Goal: Information Seeking & Learning: Learn about a topic

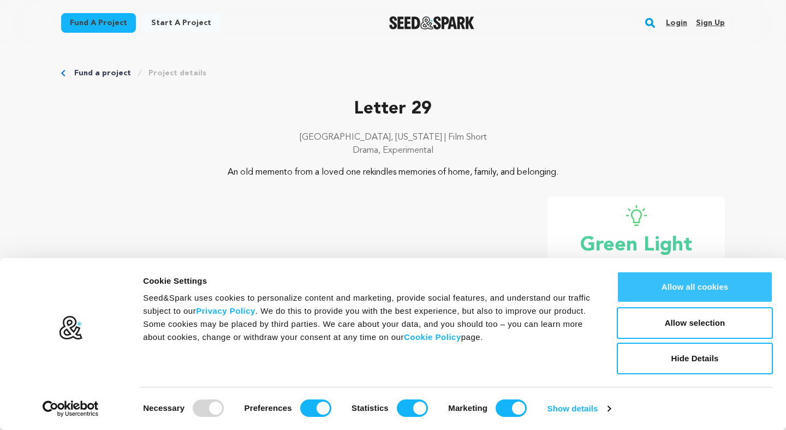
click at [433, 295] on button "Allow all cookies" at bounding box center [694, 287] width 156 height 32
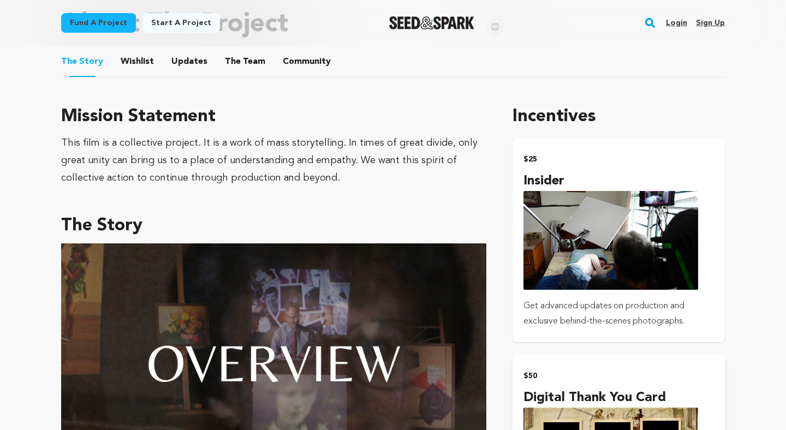
scroll to position [538, 0]
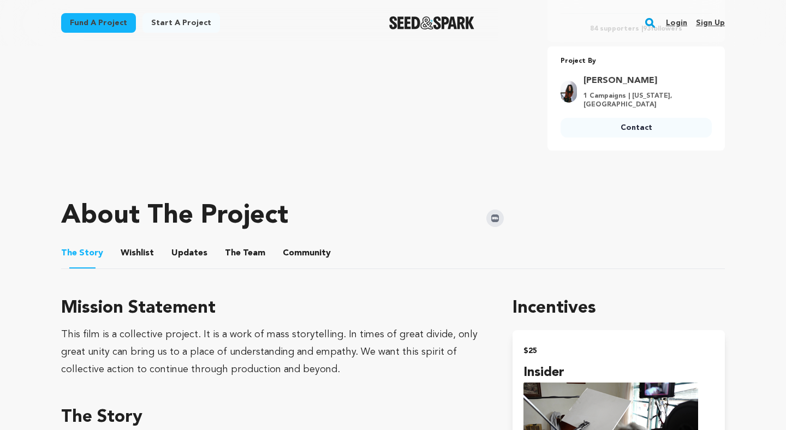
scroll to position [366, 0]
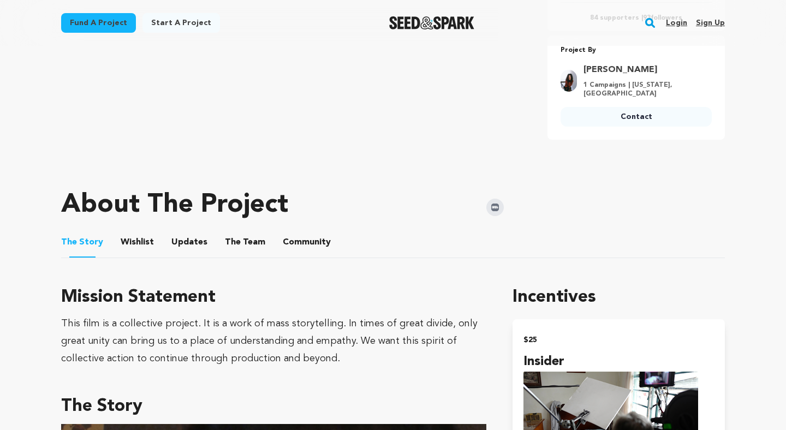
click at [135, 238] on button "Wishlist" at bounding box center [137, 244] width 26 height 26
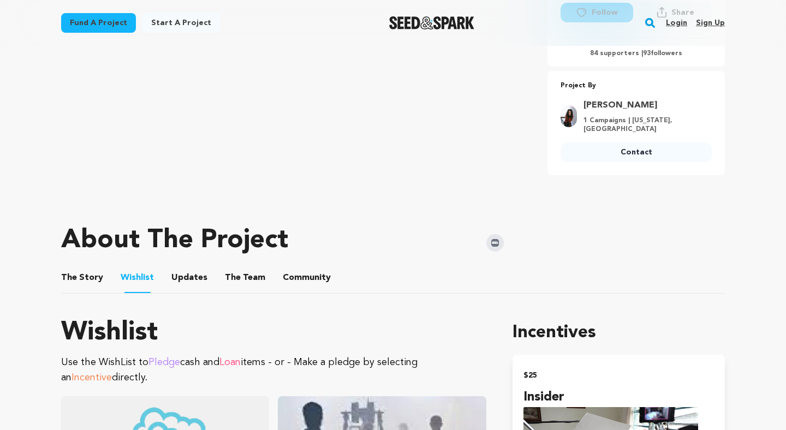
scroll to position [362, 0]
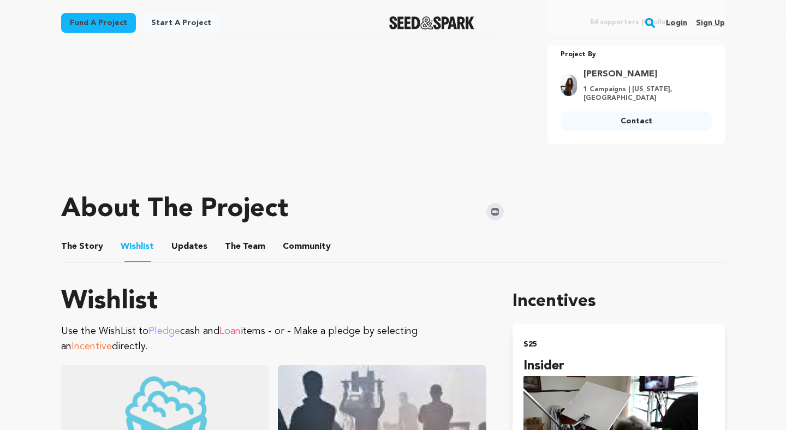
click at [190, 236] on button "Updates" at bounding box center [189, 249] width 26 height 26
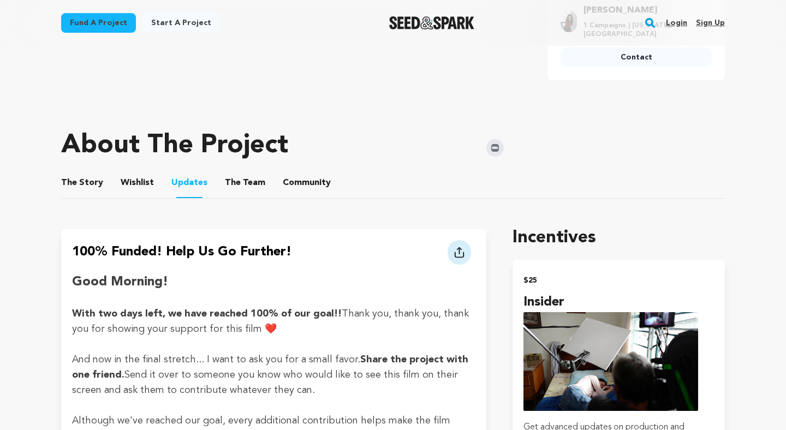
scroll to position [403, 0]
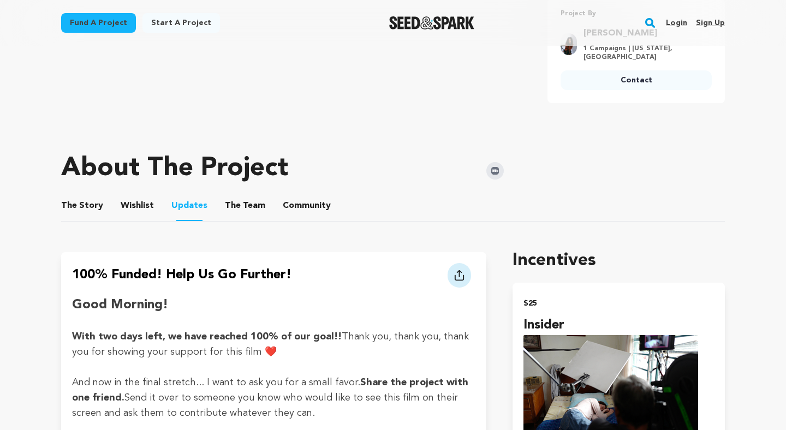
click at [249, 202] on button "The Team" at bounding box center [245, 208] width 26 height 26
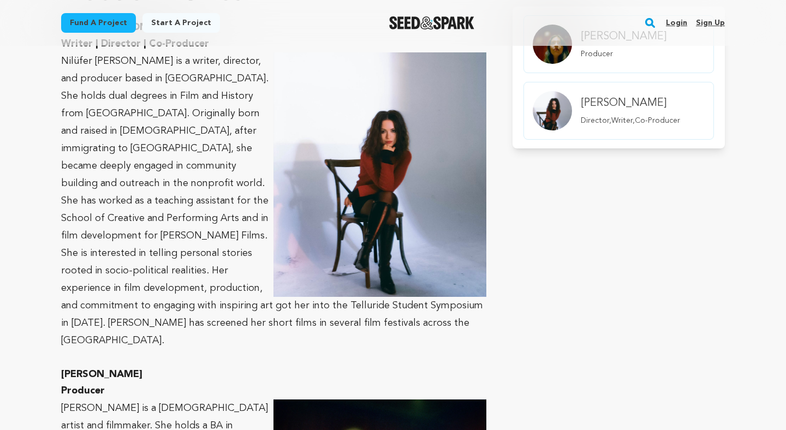
scroll to position [668, 0]
